Goal: Ask a question

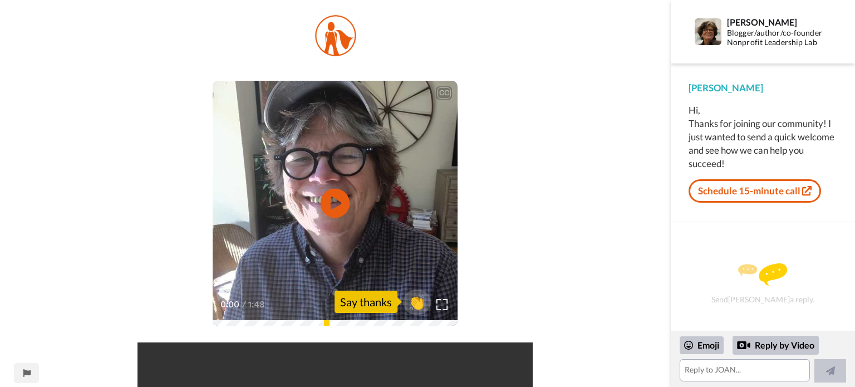
click at [338, 205] on icon at bounding box center [335, 203] width 29 height 29
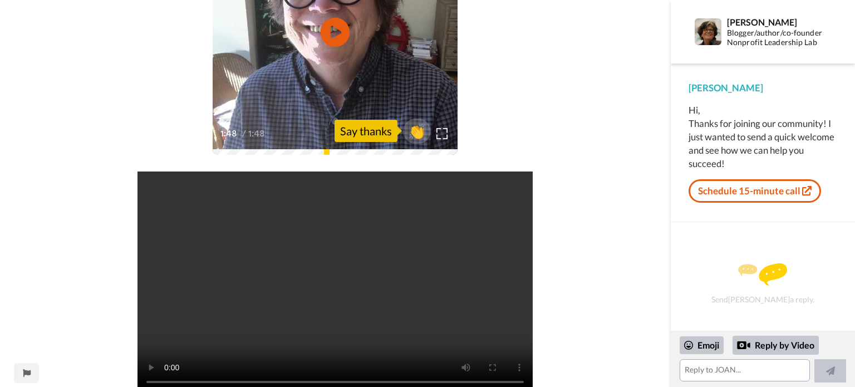
scroll to position [194, 0]
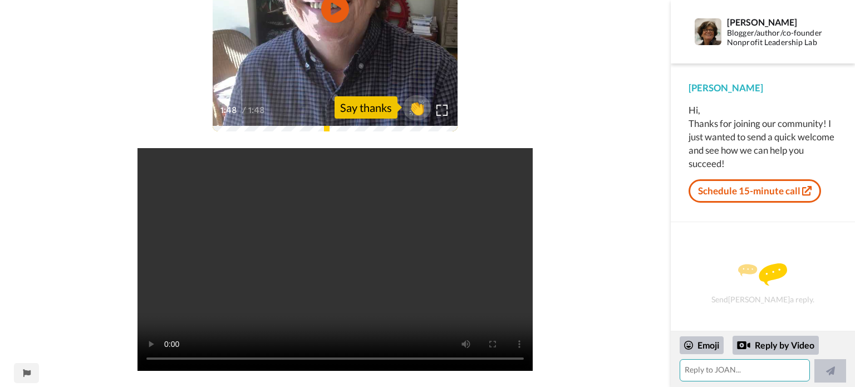
click at [725, 374] on textarea at bounding box center [744, 370] width 130 height 22
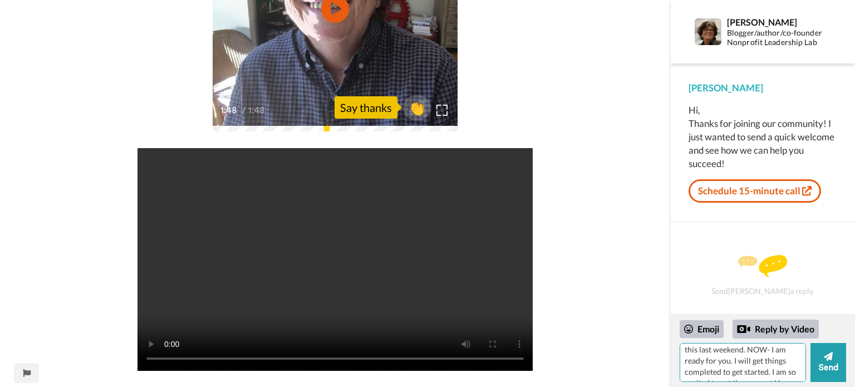
scroll to position [38, 0]
type textarea "I signed up in extream frustration, then was in the middle of our largest fundr…"
click at [824, 366] on button "Send" at bounding box center [828, 362] width 36 height 39
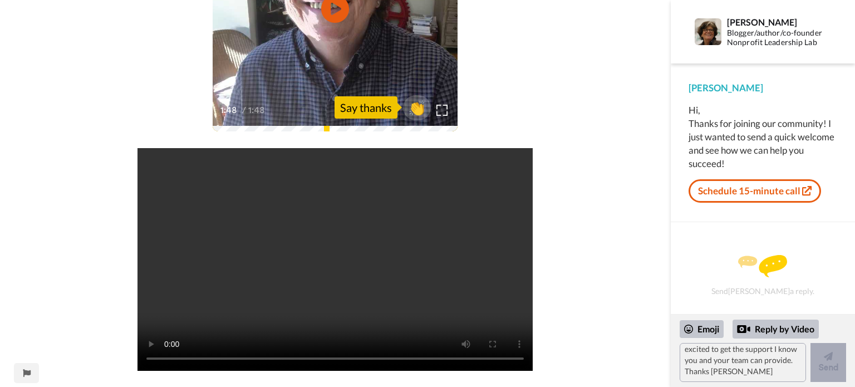
scroll to position [0, 0]
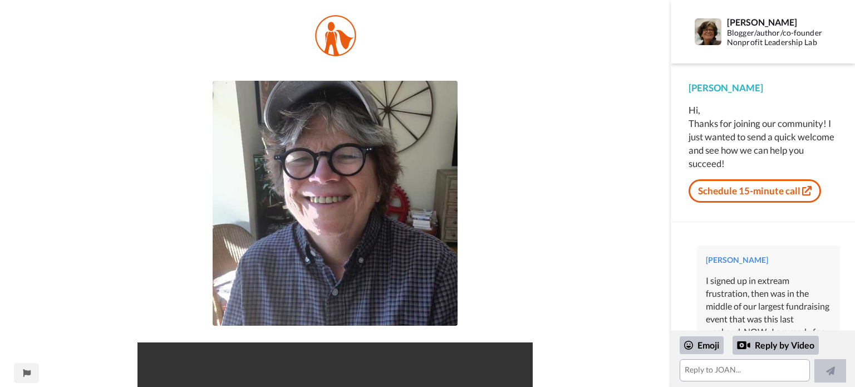
scroll to position [94, 0]
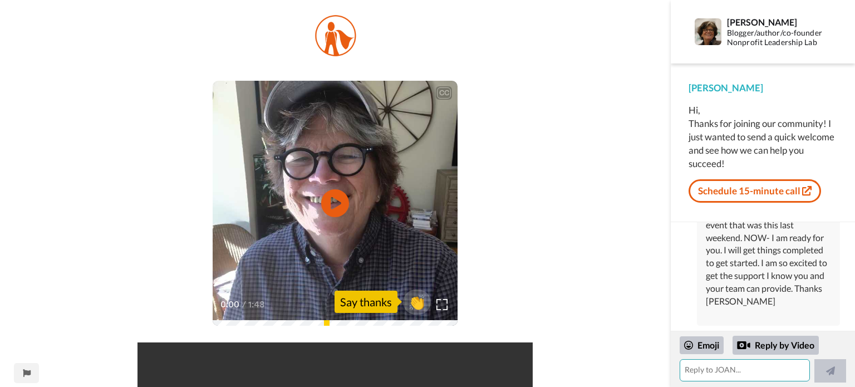
click at [739, 371] on textarea at bounding box center [744, 370] width 130 height 22
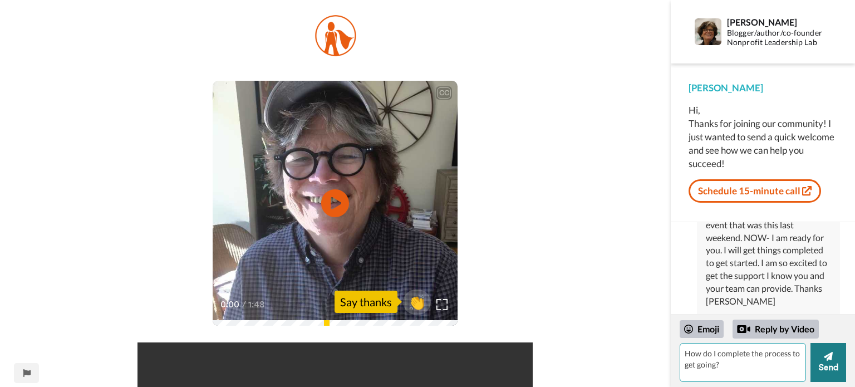
type textarea "How do I complete the process to get going?"
click at [821, 363] on button "Send" at bounding box center [828, 362] width 36 height 39
